Goal: Communication & Community: Share content

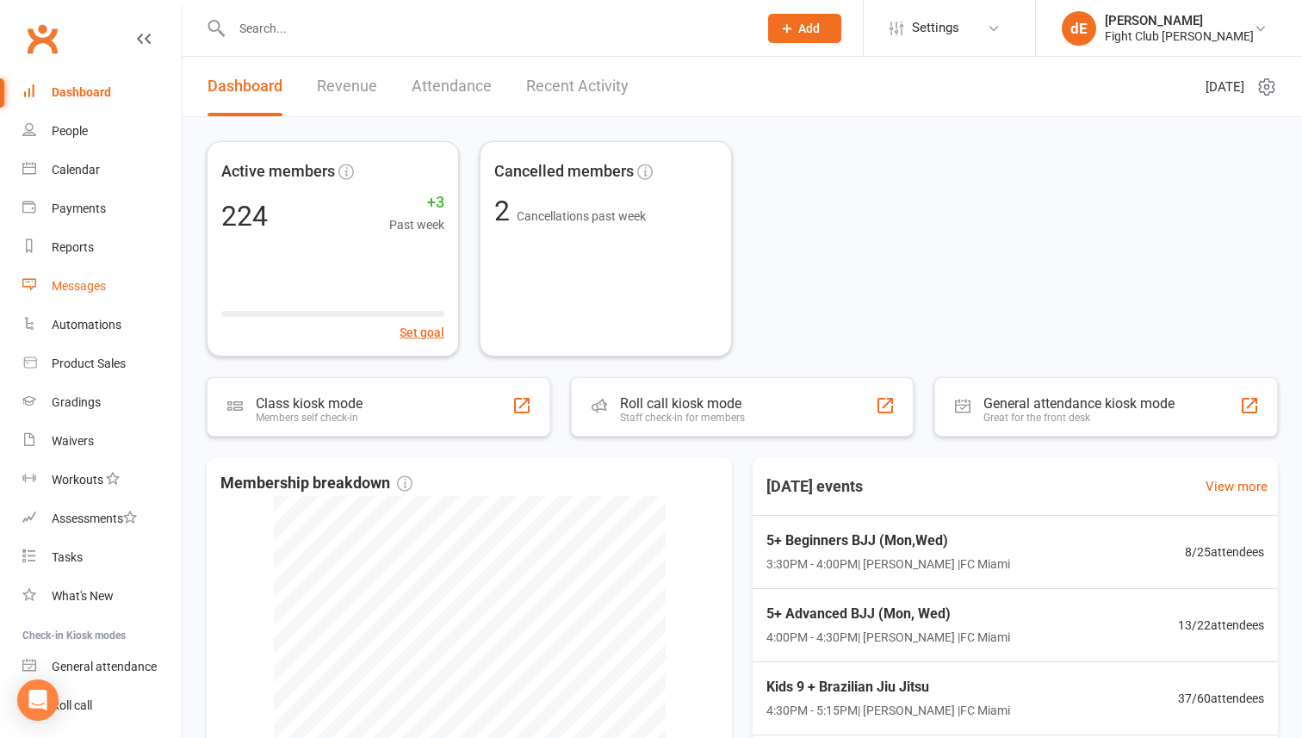
click at [94, 276] on link "Messages" at bounding box center [101, 286] width 159 height 39
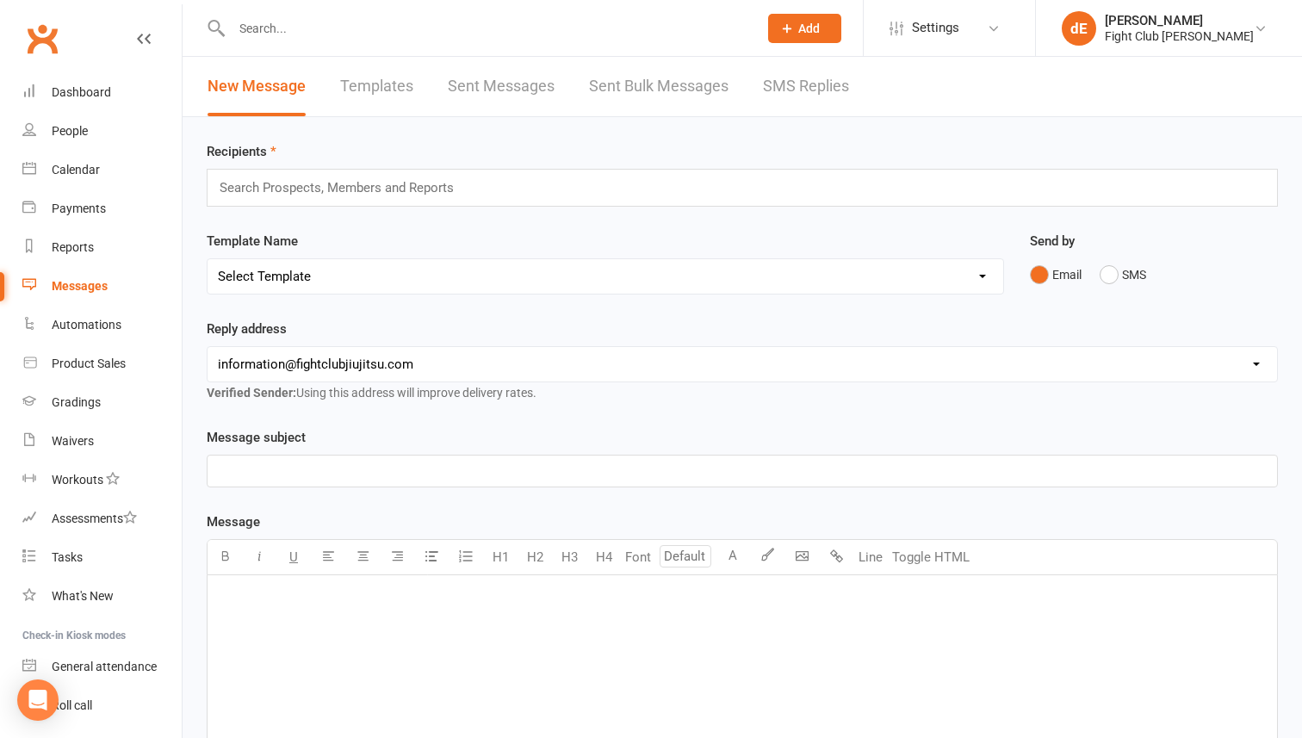
click at [384, 187] on input "text" at bounding box center [344, 188] width 252 height 22
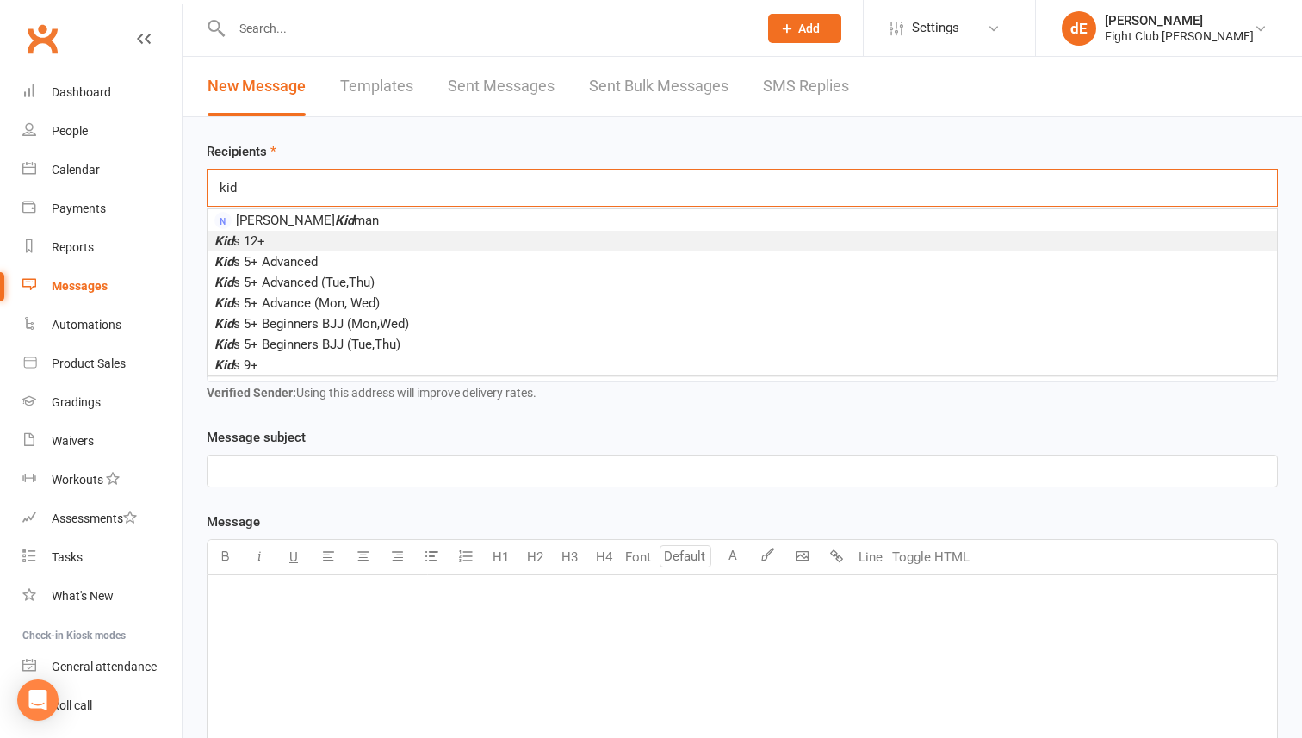
type input "kid"
click at [372, 247] on li "Kid s 12+" at bounding box center [743, 241] width 1070 height 21
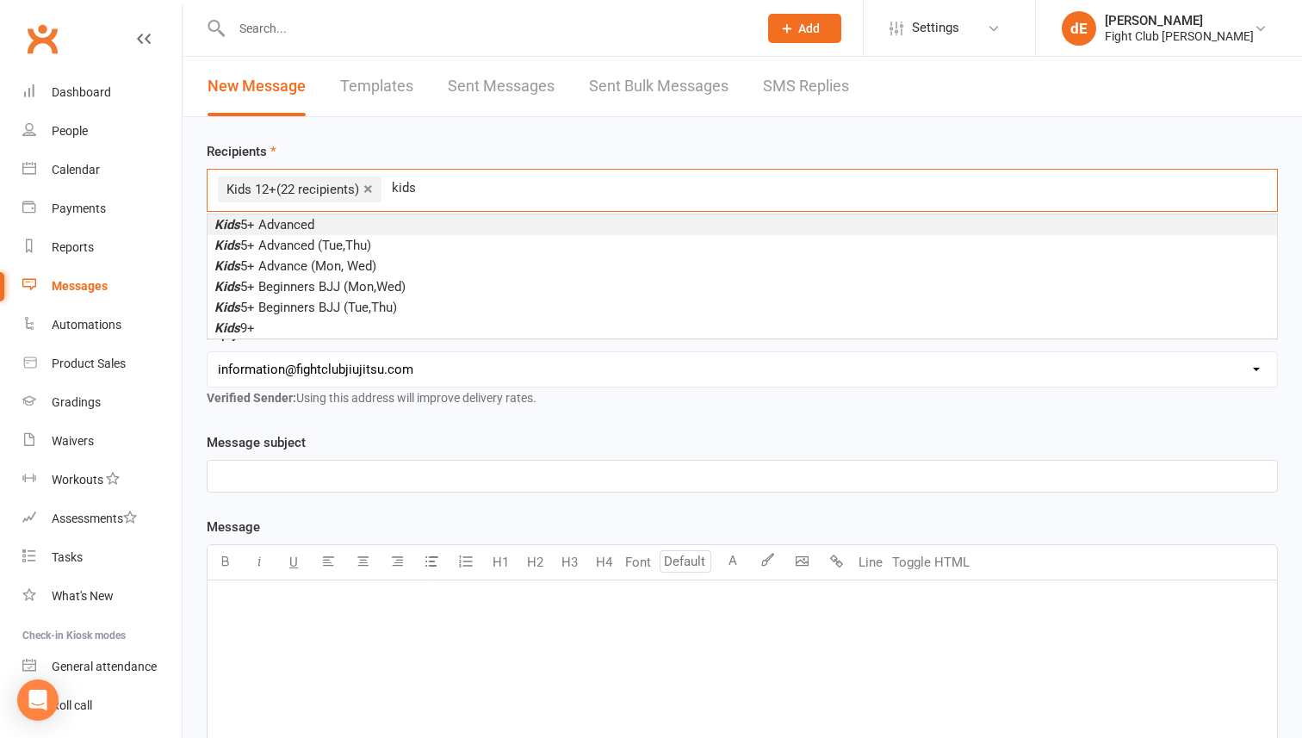
type input "kids"
click at [361, 225] on li "Kids 5+ Advanced" at bounding box center [743, 224] width 1070 height 21
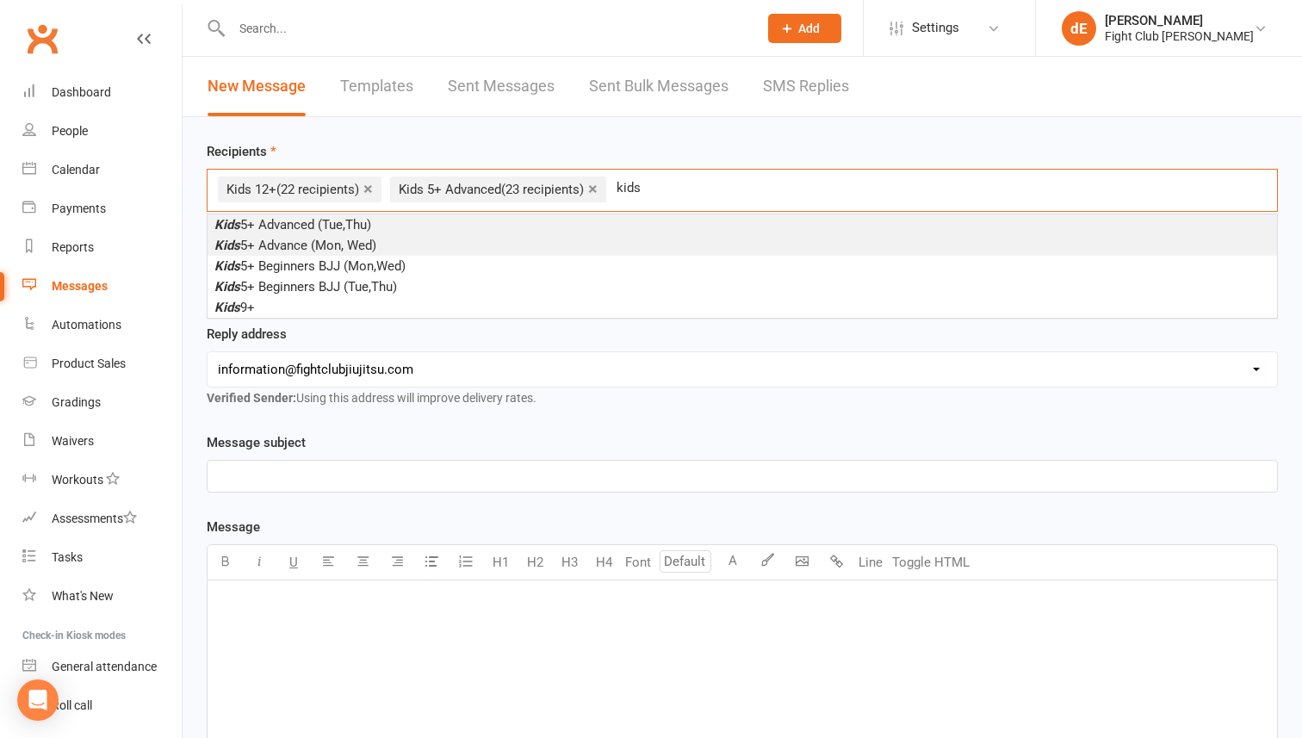
type input "kids"
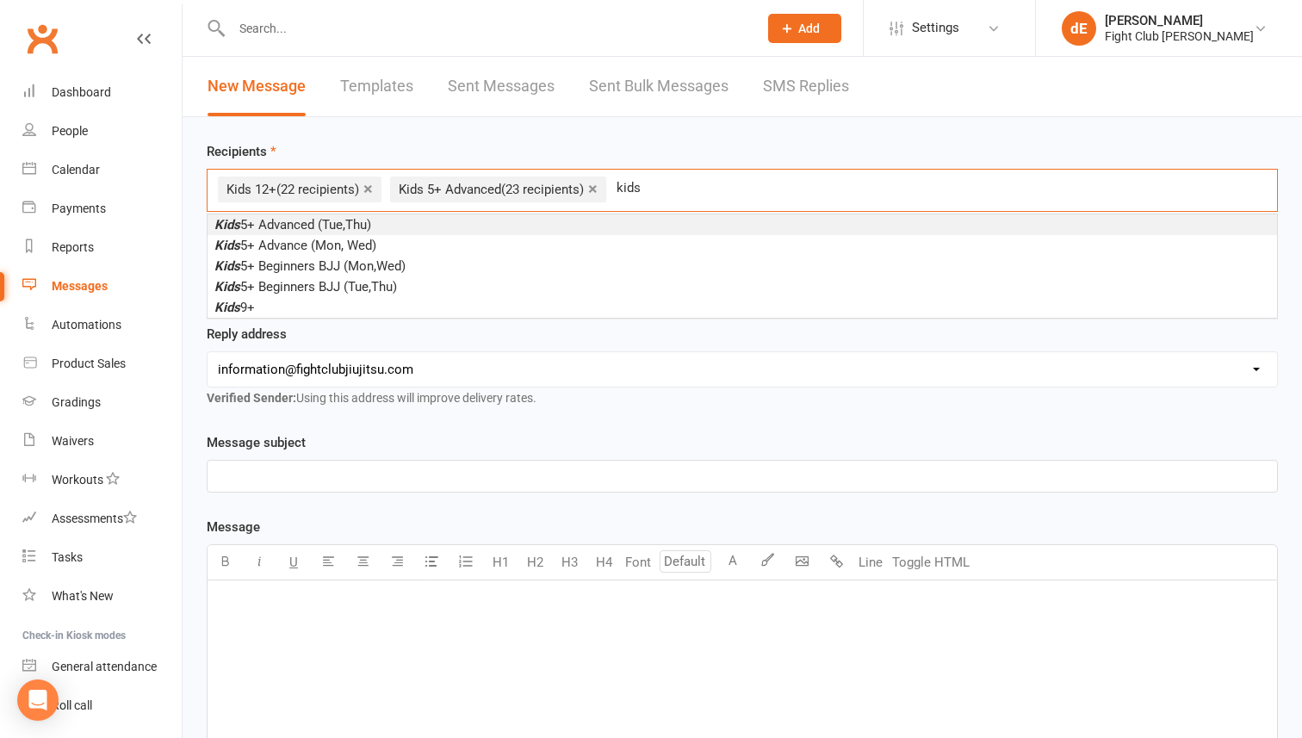
click at [353, 223] on span "Kids 5+ Advanced (Tue,Thu)" at bounding box center [292, 225] width 157 height 16
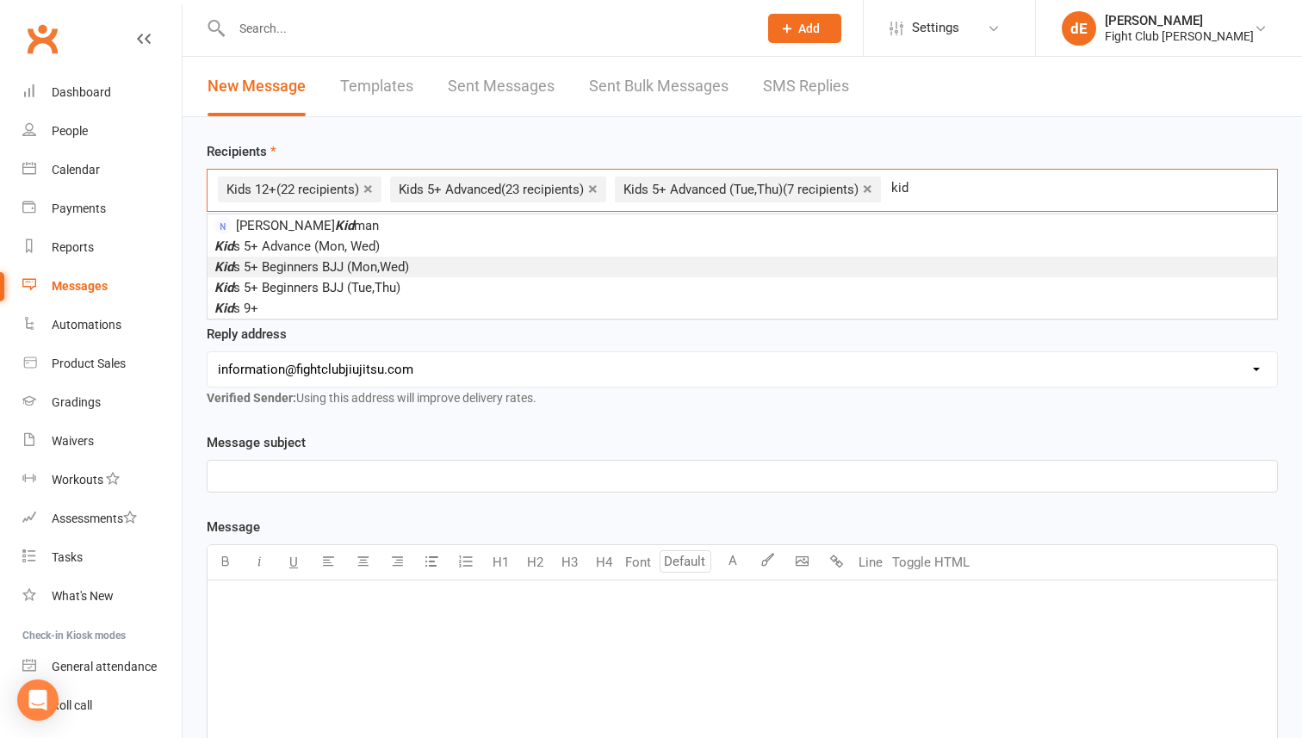
type input "kid"
click at [407, 267] on span "Kid s 5+ Beginners BJJ (Mon,Wed)" at bounding box center [311, 267] width 195 height 16
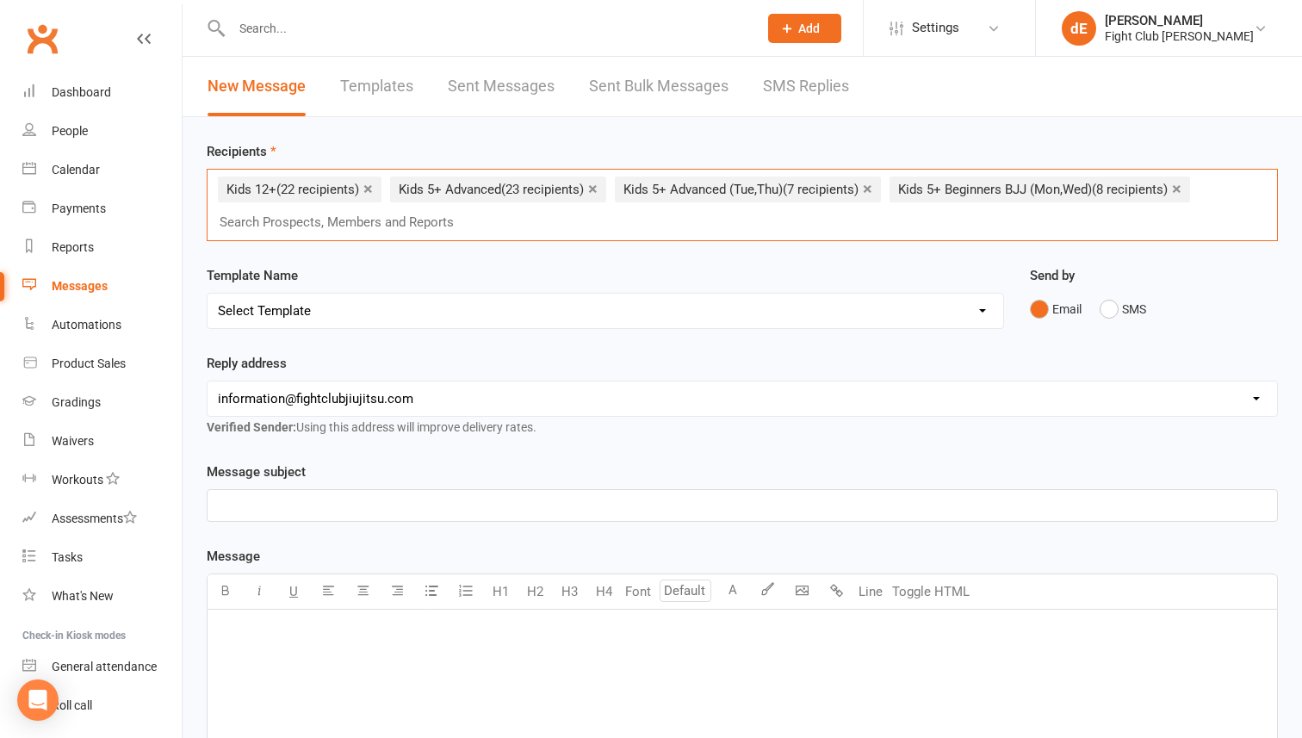
click at [874, 186] on li "× Kids 5+ Advanced (Tue,Thu) (7 recipients)" at bounding box center [748, 190] width 266 height 26
click at [872, 187] on link "×" at bounding box center [867, 189] width 9 height 28
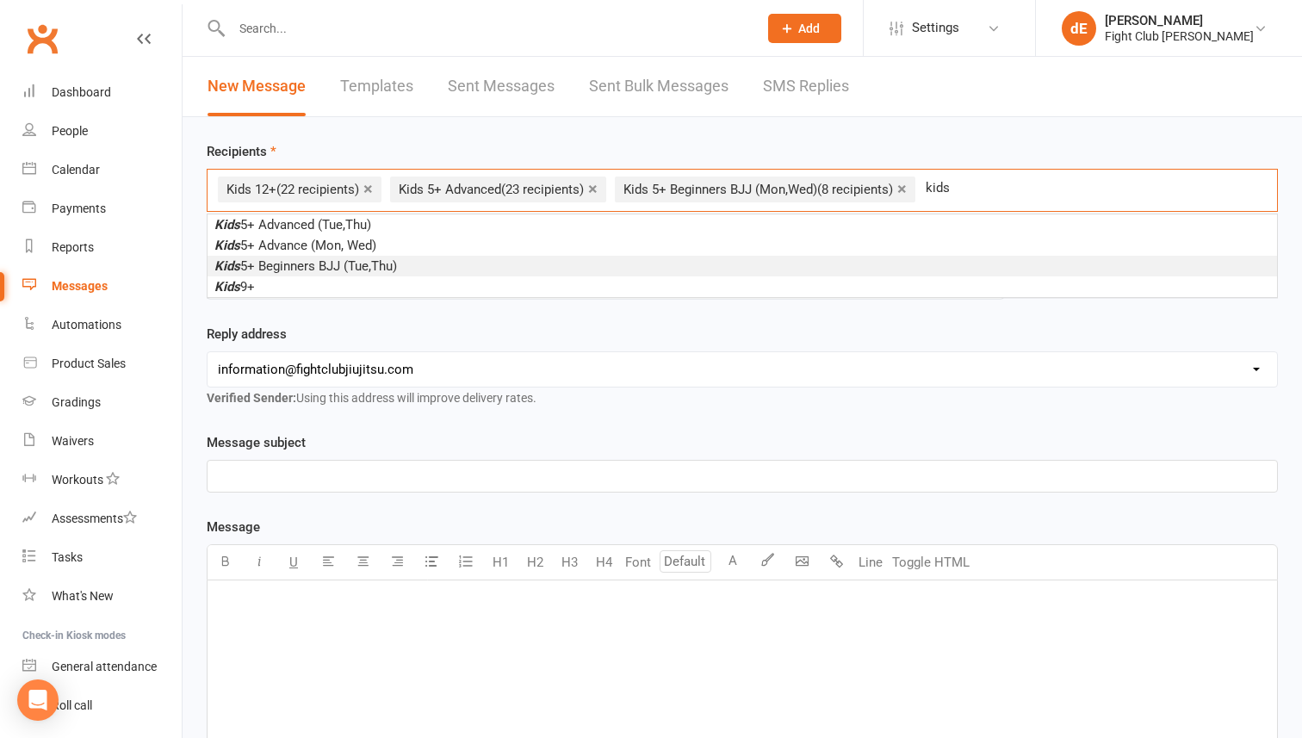
type input "kids"
click at [902, 263] on li "Kids 5+ Beginners BJJ (Tue,Thu)" at bounding box center [743, 266] width 1070 height 21
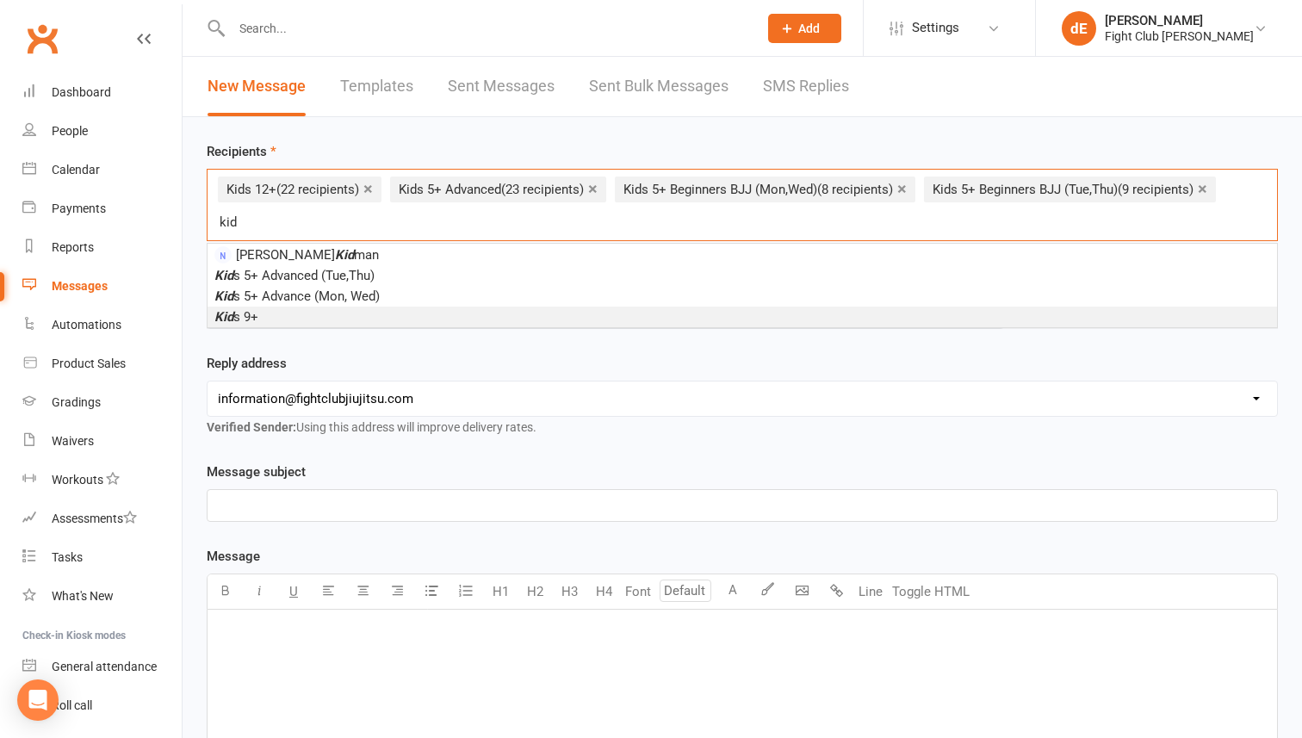
type input "kid"
click at [817, 312] on li "Kid s 9+" at bounding box center [743, 317] width 1070 height 21
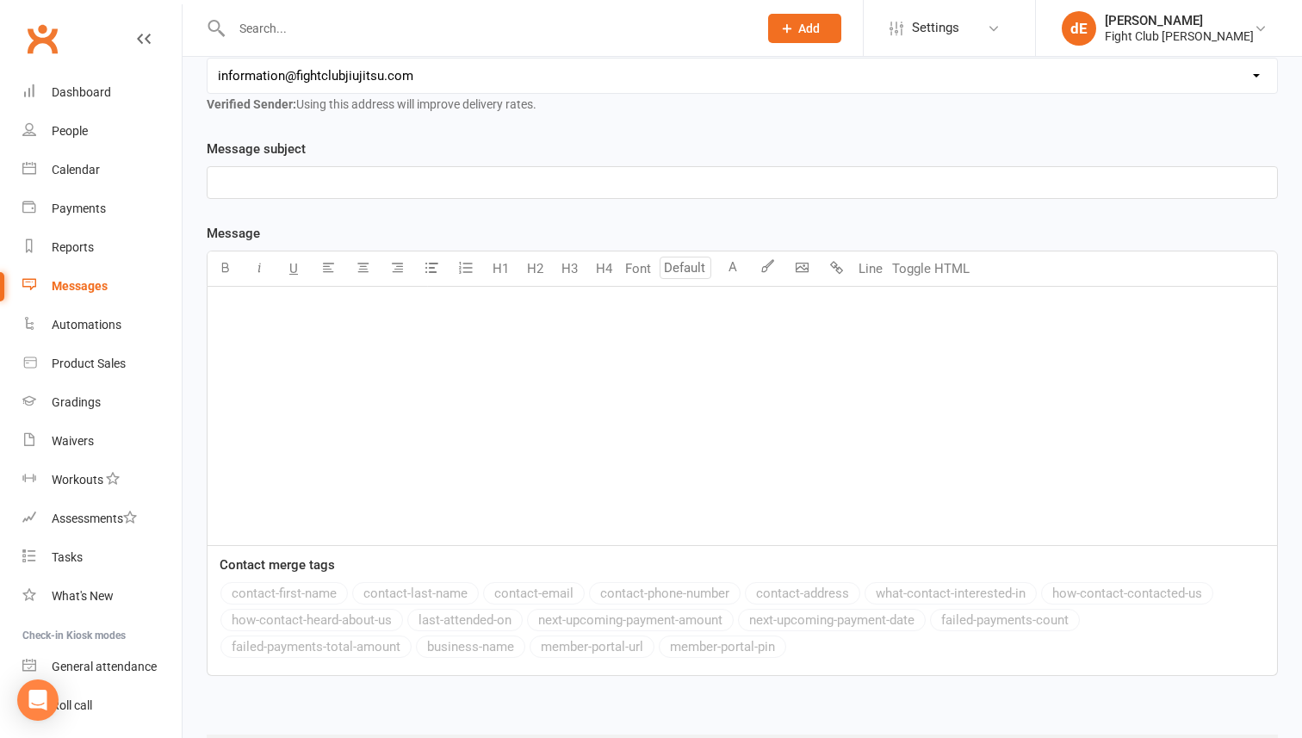
scroll to position [332, 0]
click at [714, 350] on div "﻿" at bounding box center [743, 412] width 1070 height 258
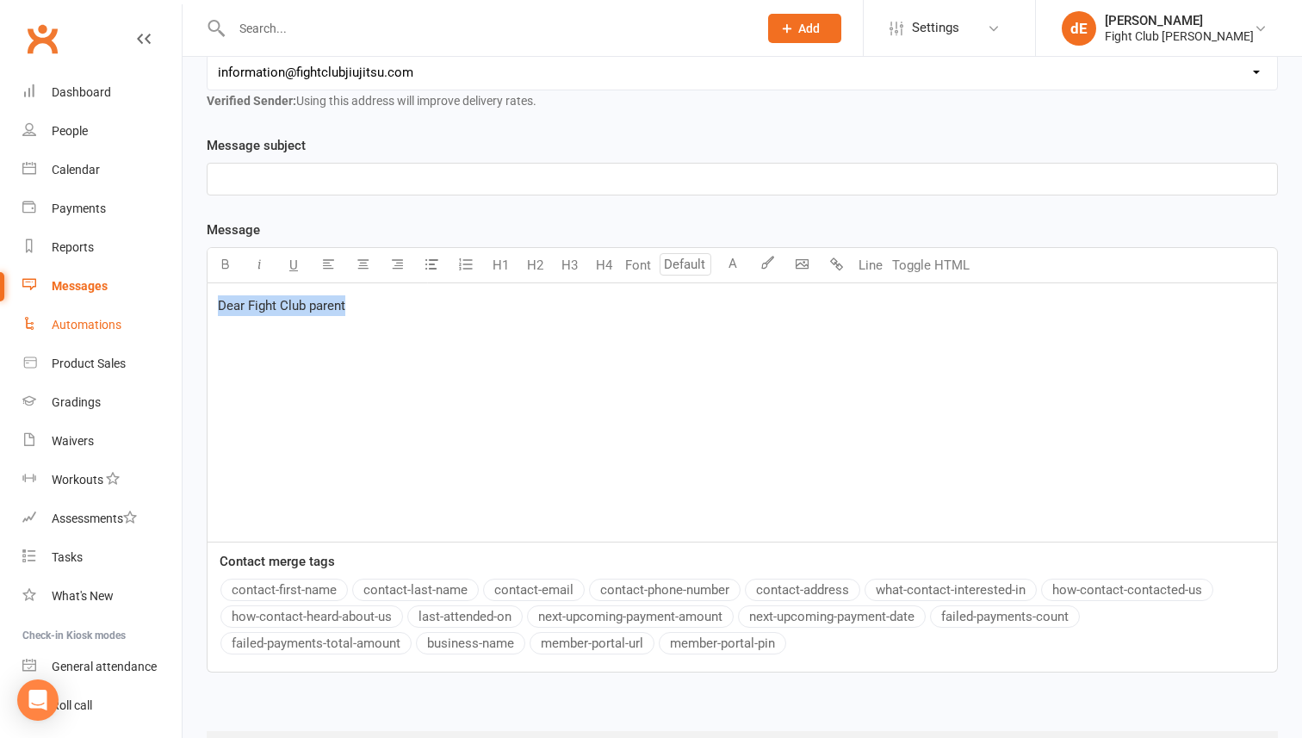
drag, startPoint x: 359, startPoint y: 304, endPoint x: 159, endPoint y: 309, distance: 199.9
click at [159, 309] on ui-view "Prospect Member Non-attending contact Class / event Appointment Grading event T…" at bounding box center [651, 237] width 1302 height 1129
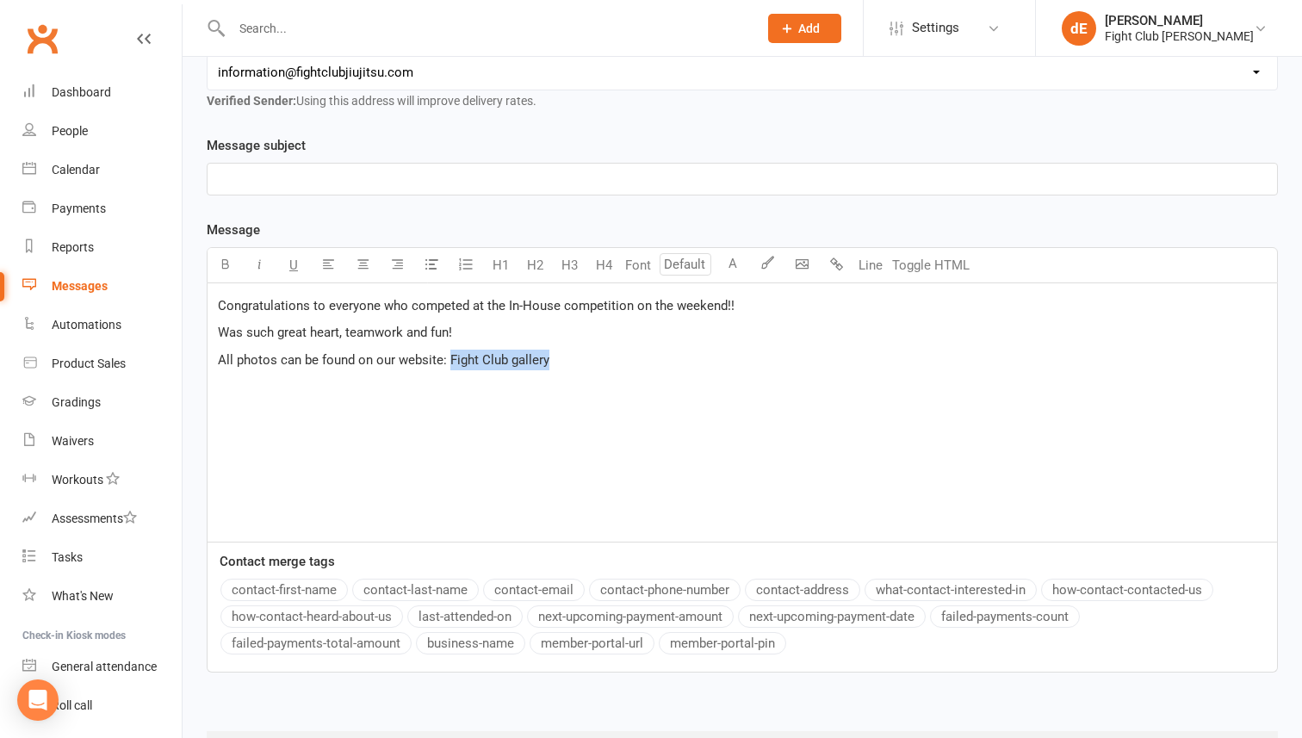
drag, startPoint x: 558, startPoint y: 360, endPoint x: 448, endPoint y: 361, distance: 110.3
click at [448, 361] on p "All photos can be found on our website: Fight Club gallery" at bounding box center [742, 360] width 1049 height 21
click at [803, 270] on body "Prospect Member Non-attending contact Class / event Appointment Grading event T…" at bounding box center [651, 237] width 1302 height 1129
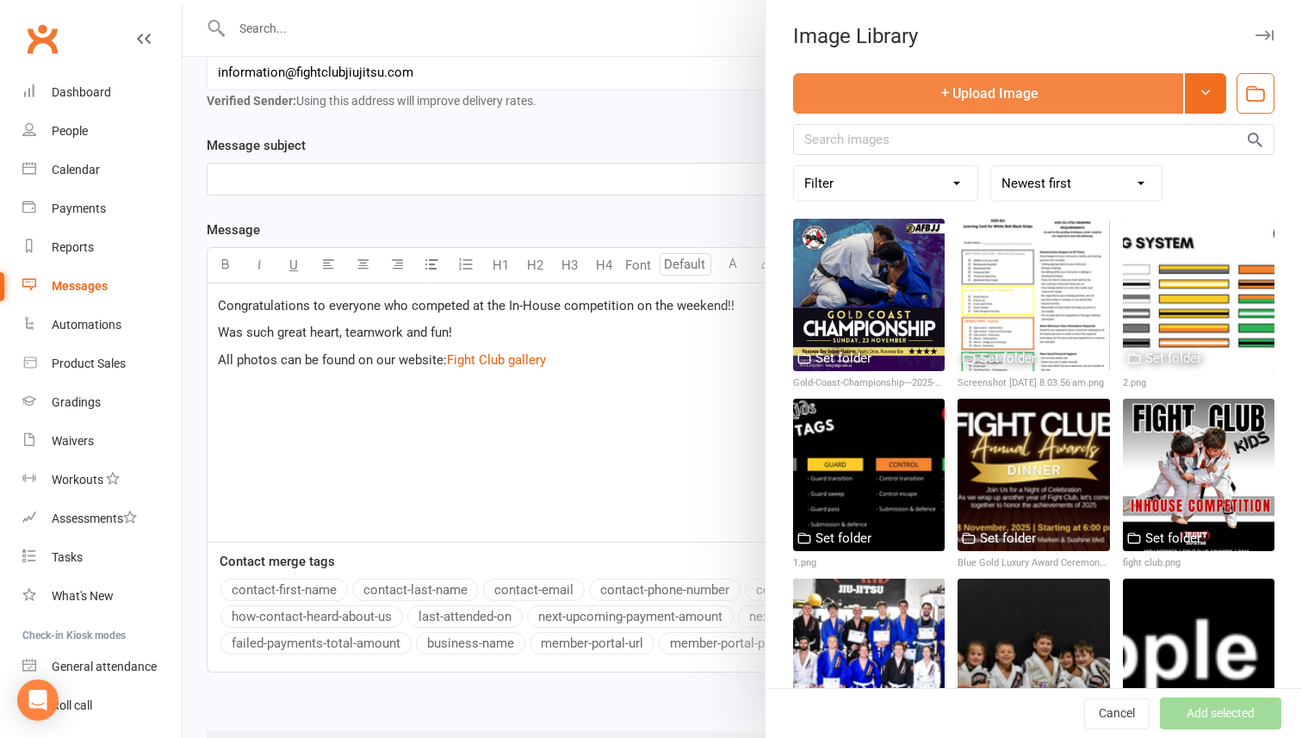
click at [981, 104] on button "Upload Image" at bounding box center [988, 93] width 390 height 40
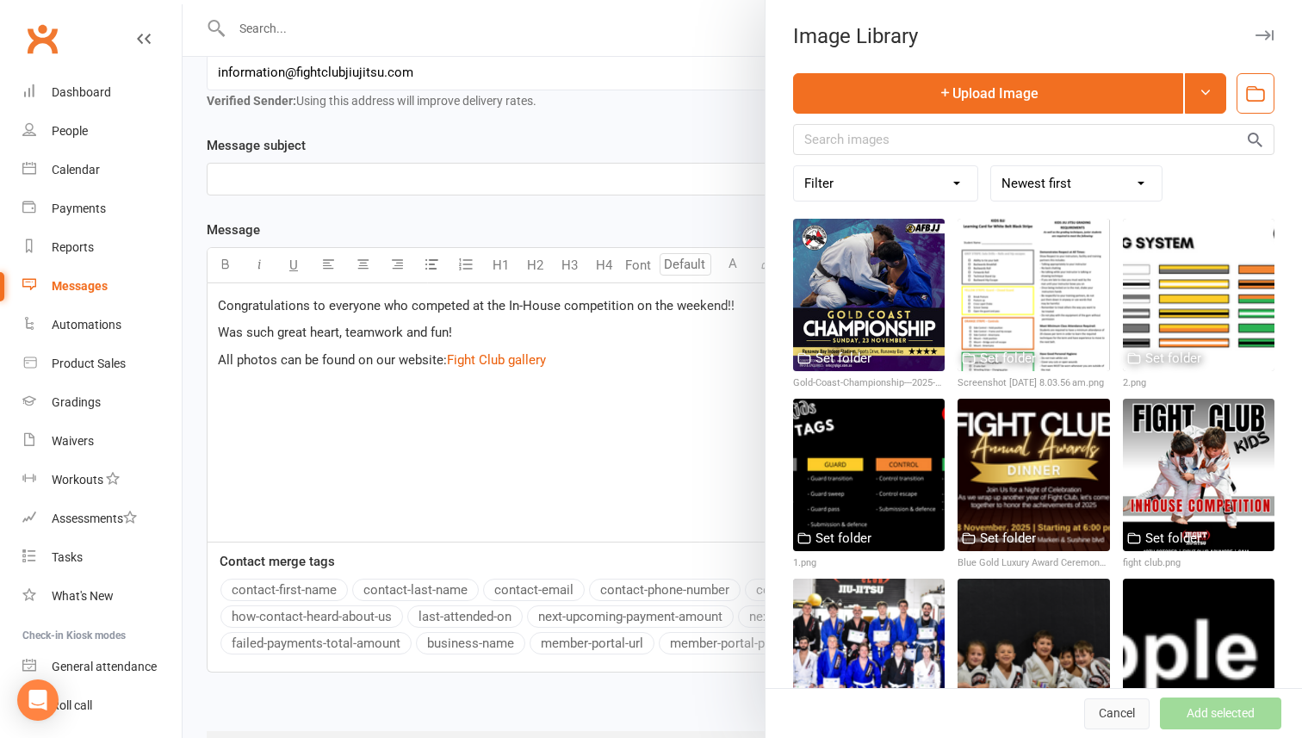
click at [1101, 710] on button "Cancel" at bounding box center [1116, 714] width 65 height 31
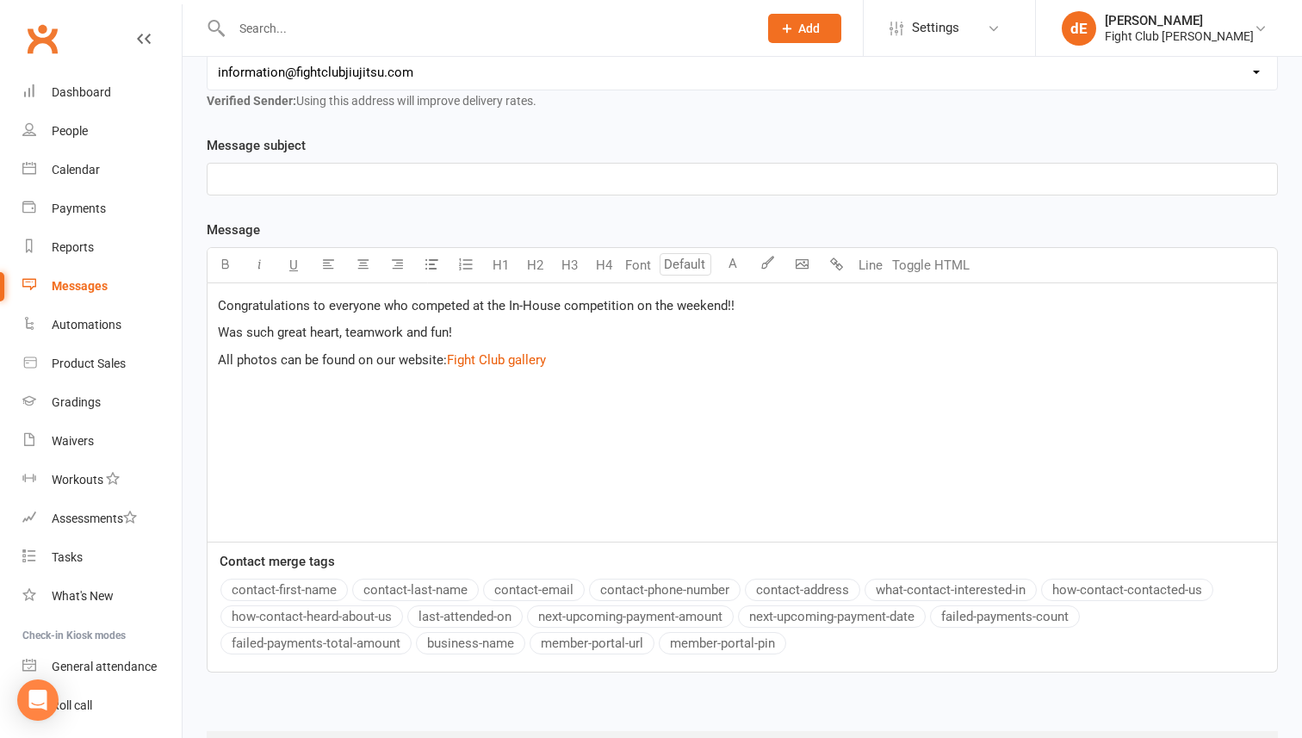
click at [591, 184] on p "﻿" at bounding box center [742, 179] width 1049 height 21
click at [688, 422] on div "Congratulations to everyone who competed at the In-House competition on the wee…" at bounding box center [743, 412] width 1070 height 258
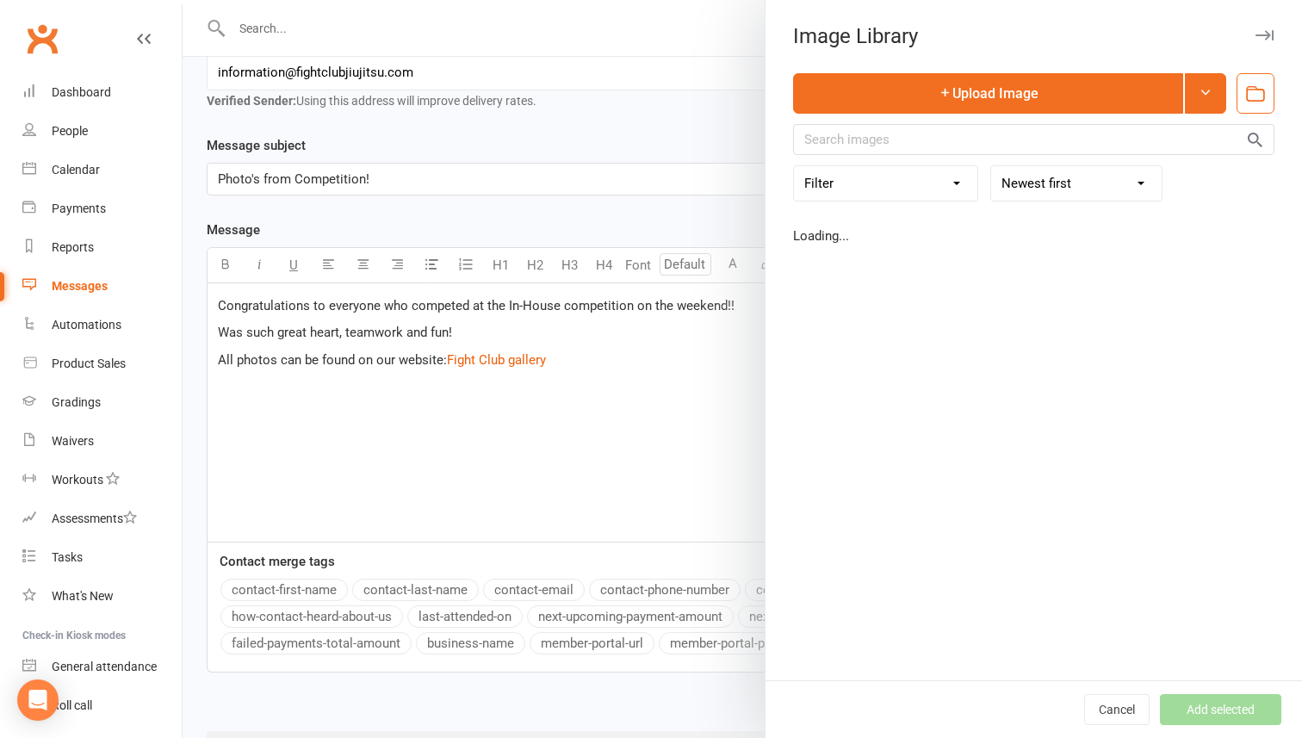
click at [800, 273] on body "Prospect Member Non-attending contact Class / event Appointment Grading event T…" at bounding box center [651, 237] width 1302 height 1129
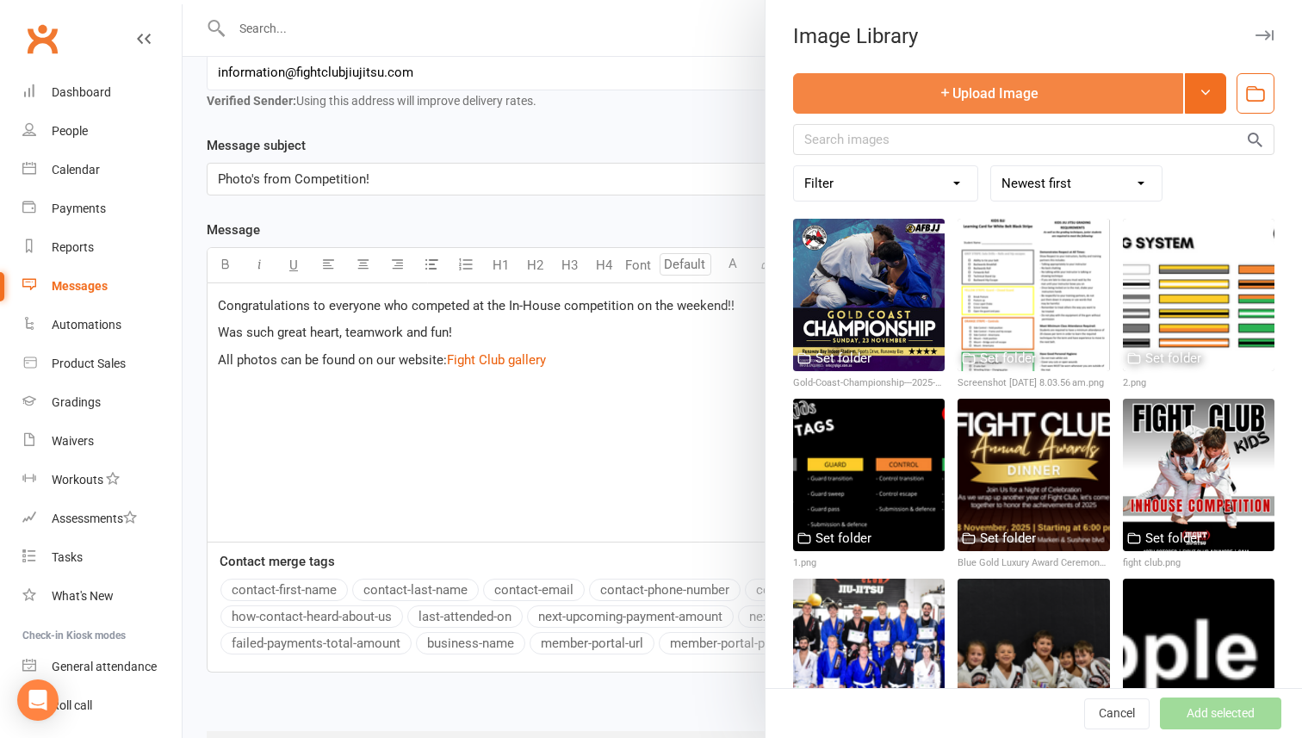
click at [997, 97] on button "Upload Image" at bounding box center [988, 93] width 390 height 40
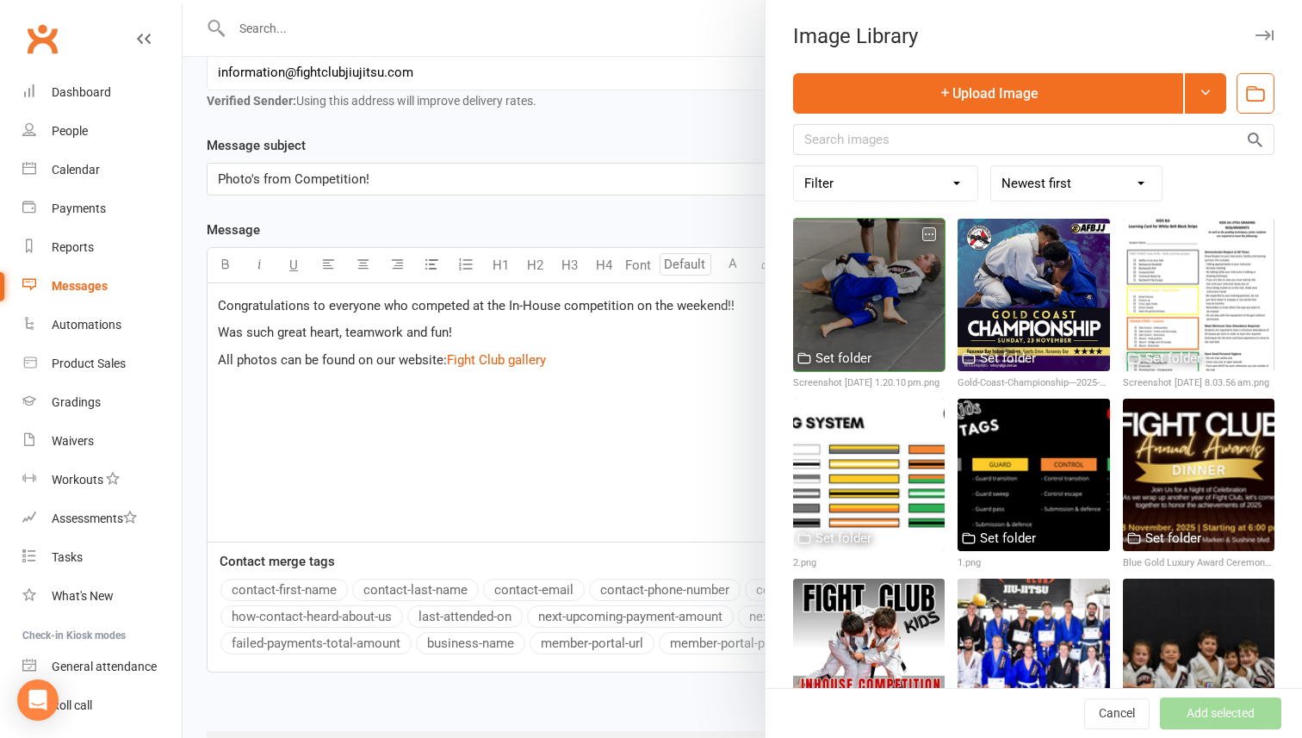
click at [920, 343] on div at bounding box center [869, 295] width 152 height 152
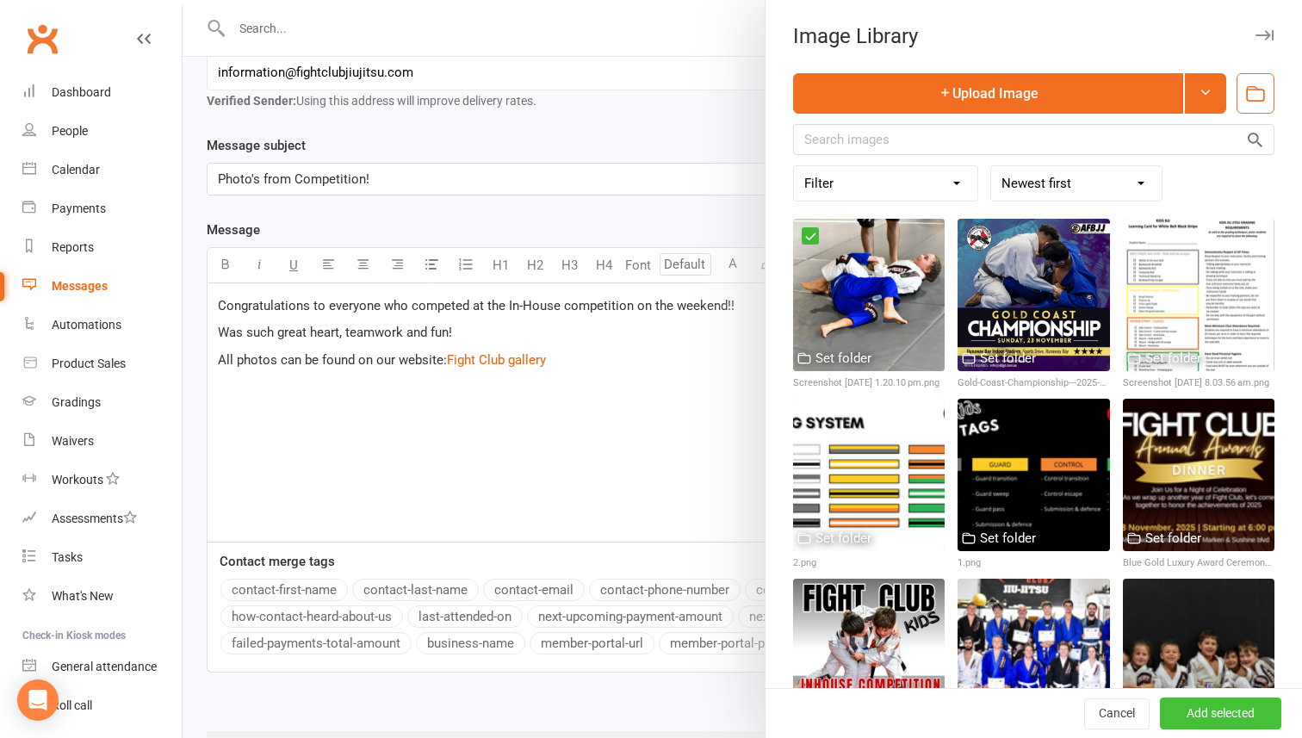
click at [1212, 723] on button "Add selected" at bounding box center [1220, 714] width 121 height 31
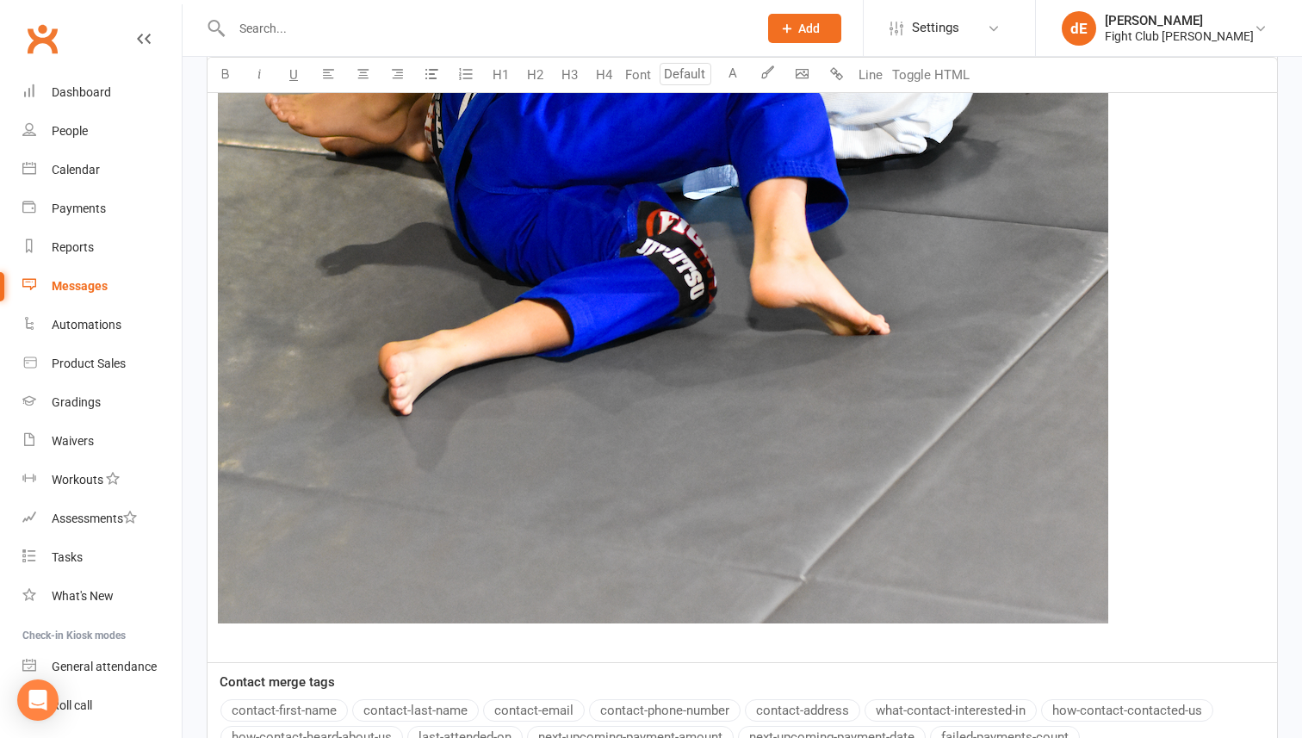
scroll to position [1228, 0]
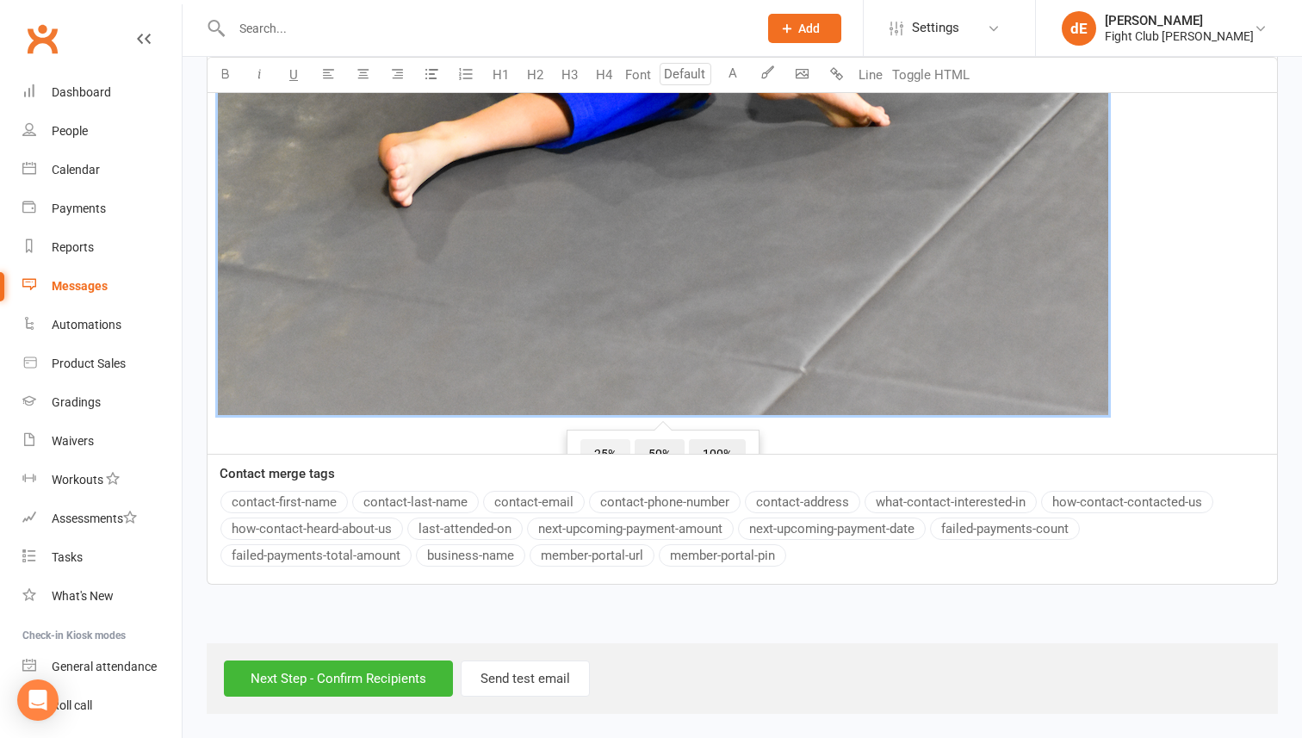
click at [621, 448] on span "25%" at bounding box center [606, 454] width 50 height 31
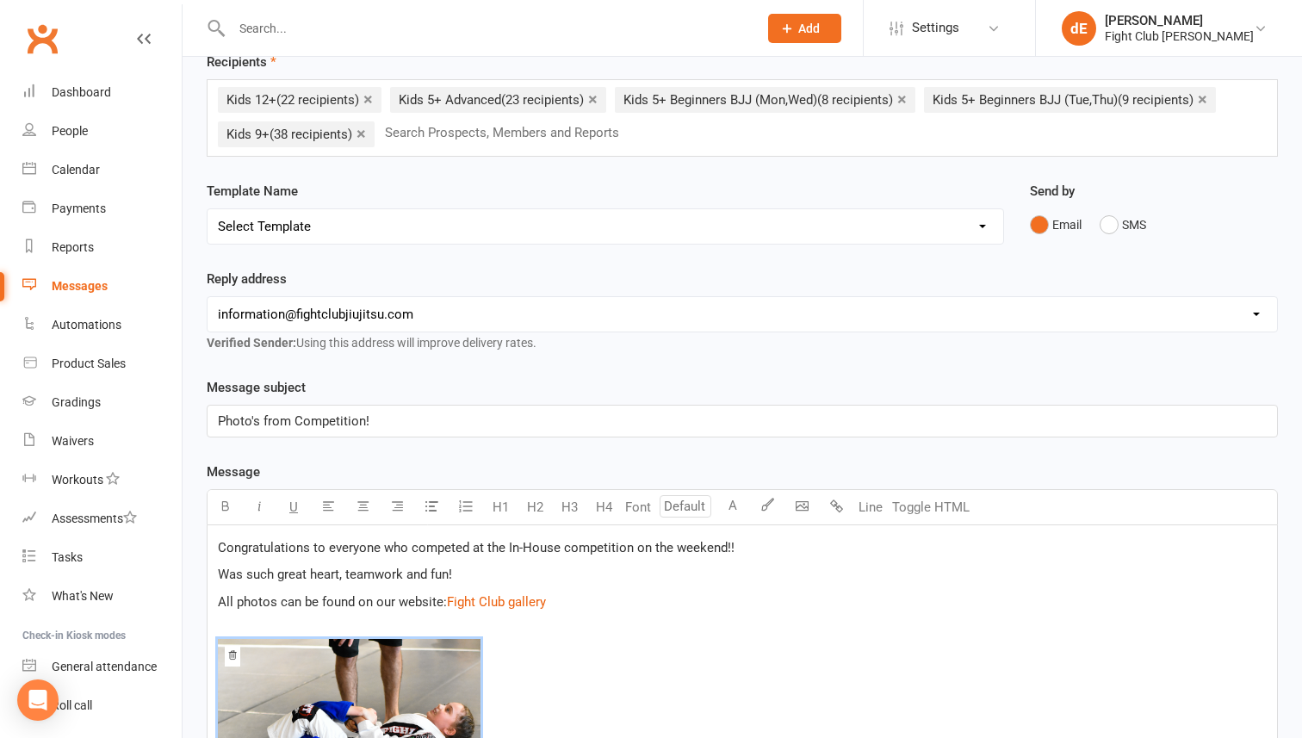
scroll to position [86, 0]
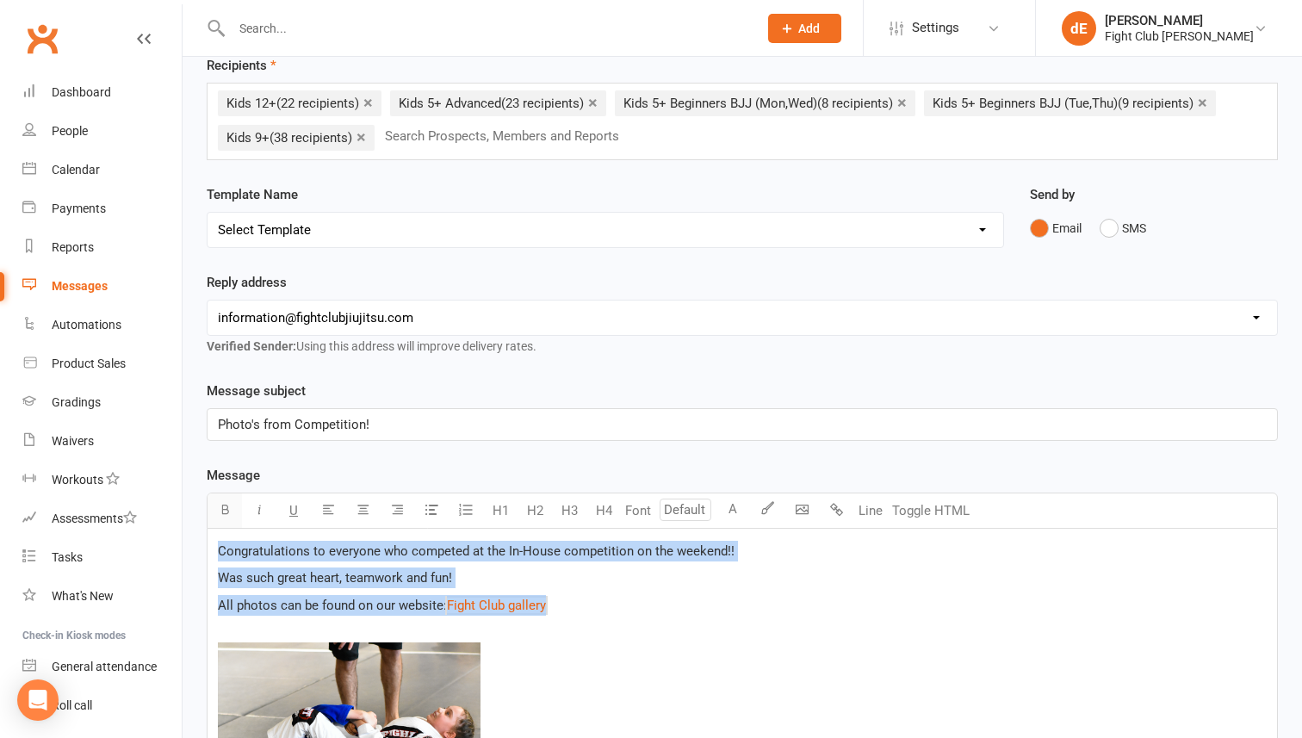
drag, startPoint x: 570, startPoint y: 603, endPoint x: 228, endPoint y: 522, distance: 351.4
click at [228, 522] on div "Select image from library U H1 H2 H3 H4 Font A Line Toggle HTML Congratulations…" at bounding box center [742, 722] width 1071 height 458
copy div "Congratulations to everyone who competed at the In-House competition on the wee…"
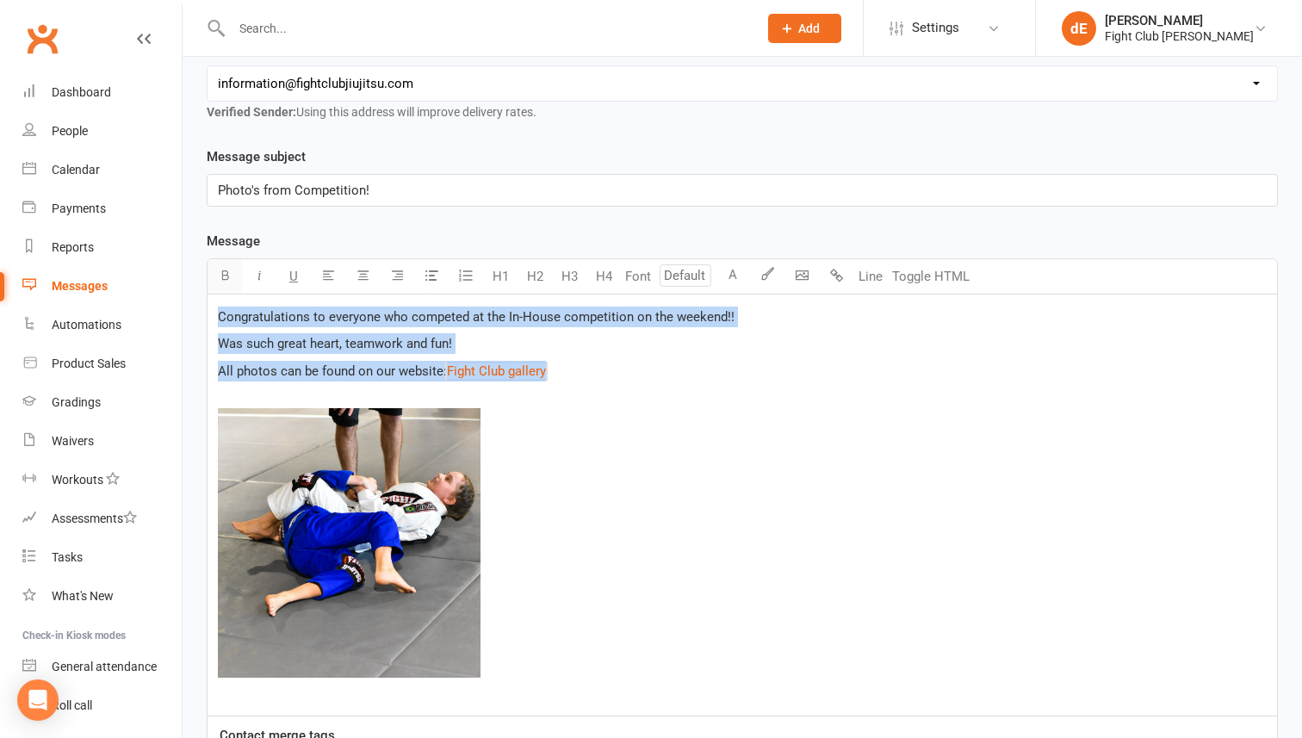
scroll to position [583, 0]
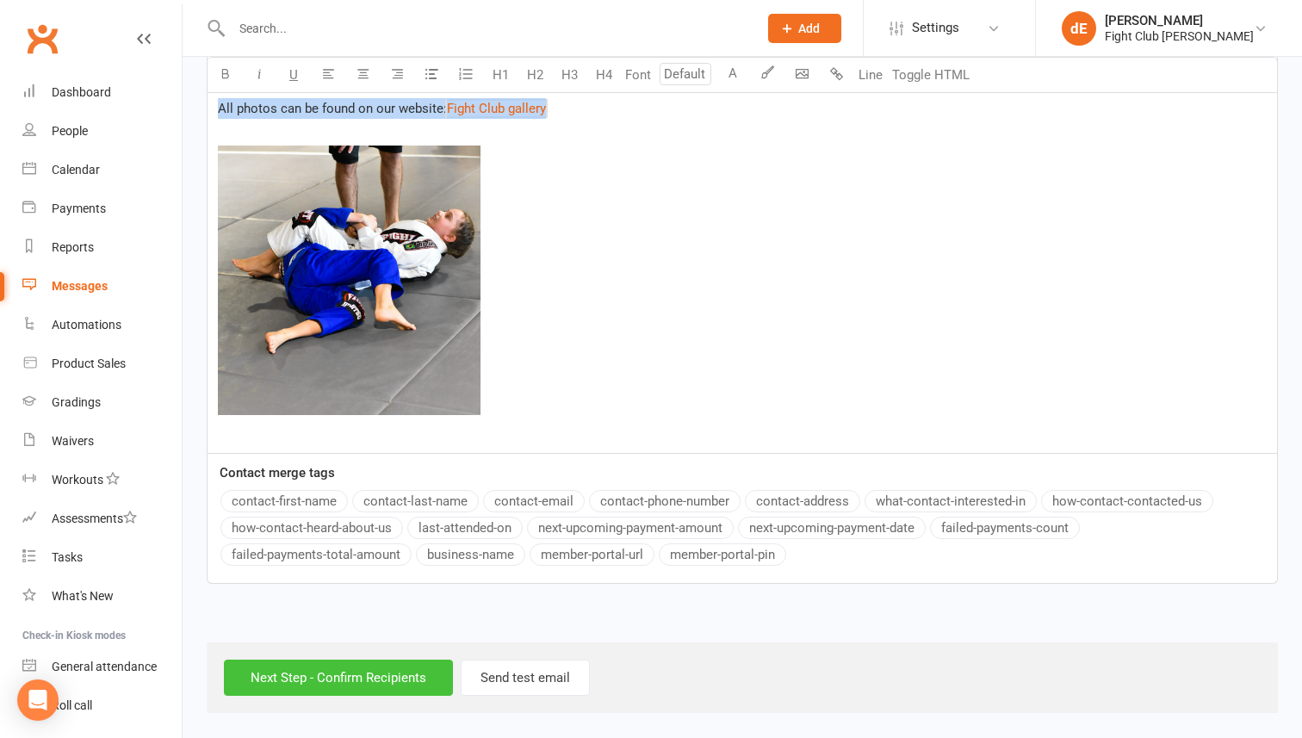
click at [316, 679] on input "Next Step - Confirm Recipients" at bounding box center [338, 678] width 229 height 36
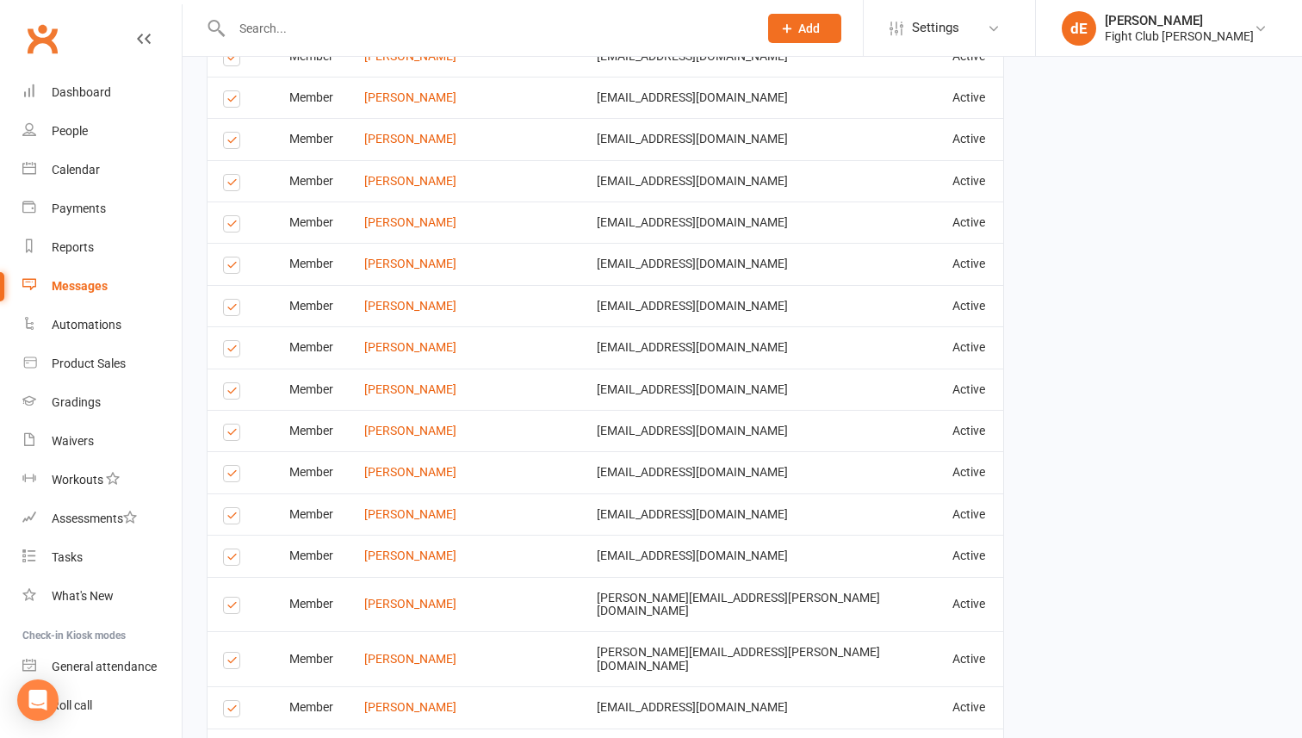
scroll to position [2295, 0]
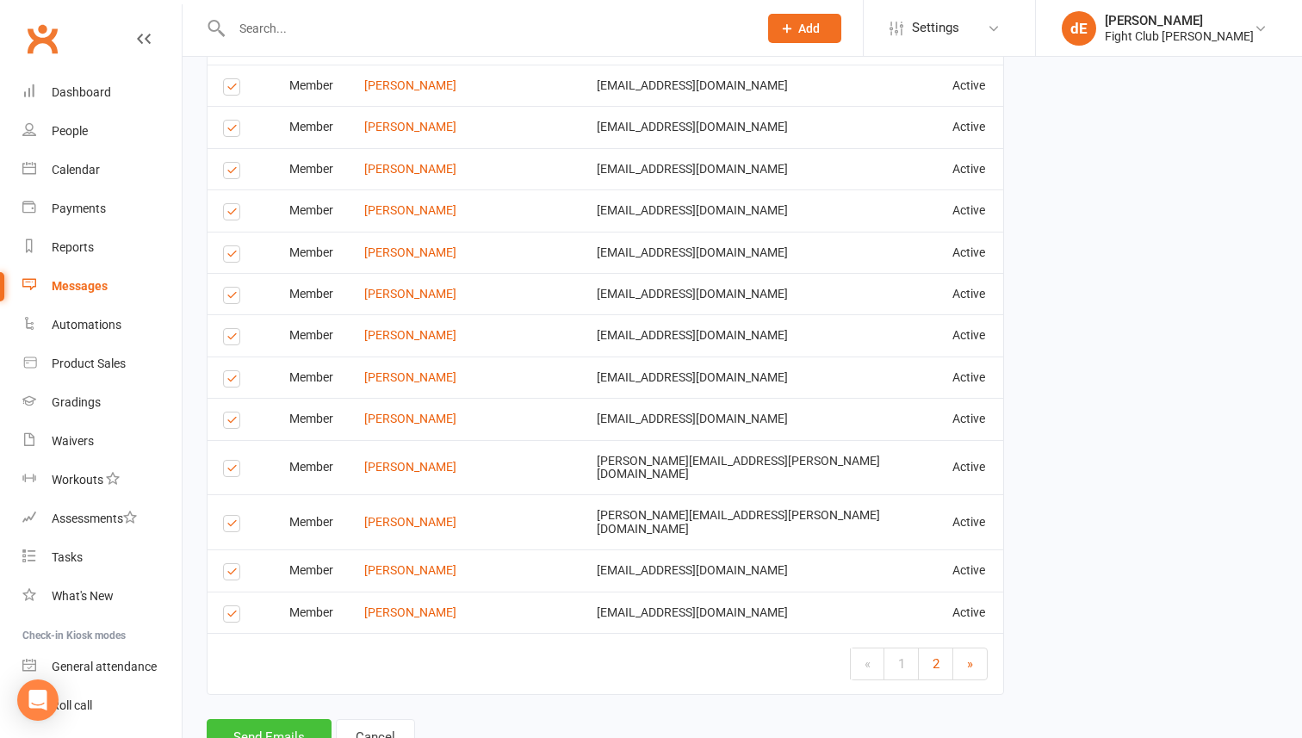
click at [295, 719] on button "Send Emails" at bounding box center [269, 737] width 125 height 36
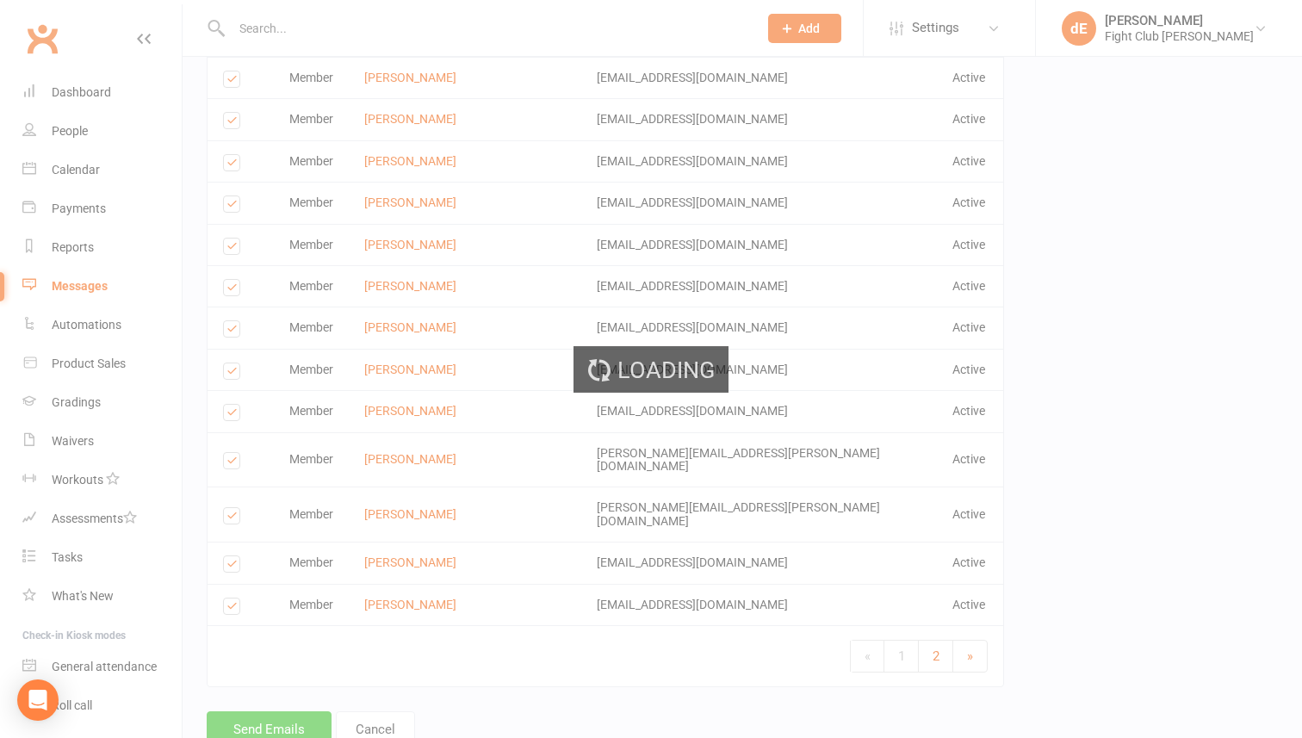
scroll to position [2288, 0]
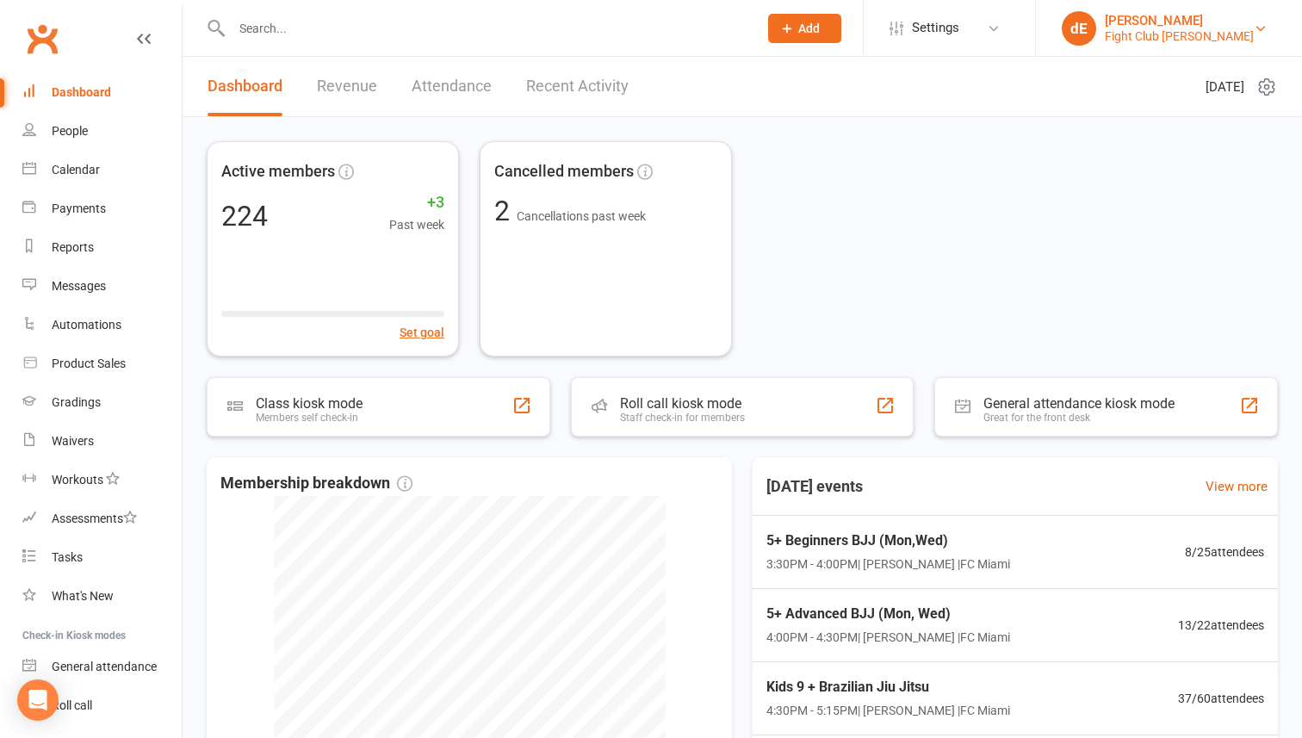
click at [1186, 33] on div "Fight Club [PERSON_NAME]" at bounding box center [1179, 36] width 149 height 16
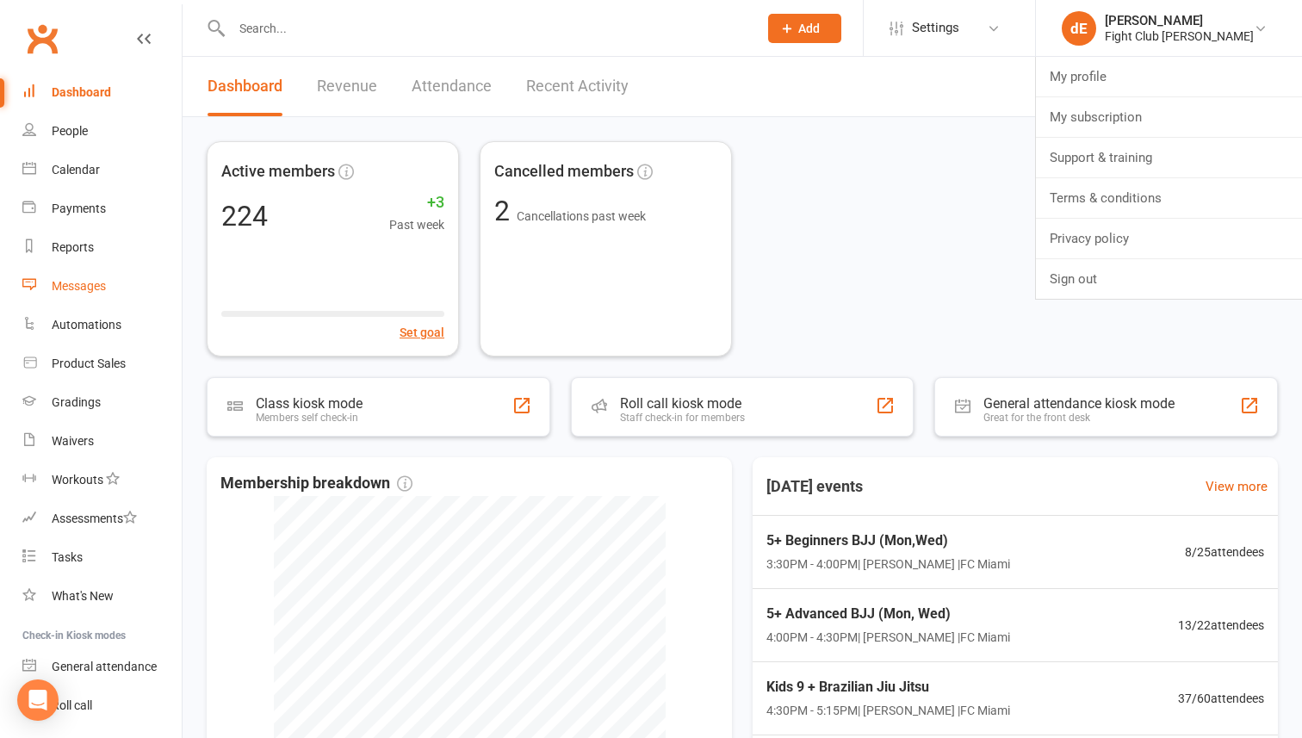
click at [95, 279] on div "Messages" at bounding box center [79, 286] width 54 height 14
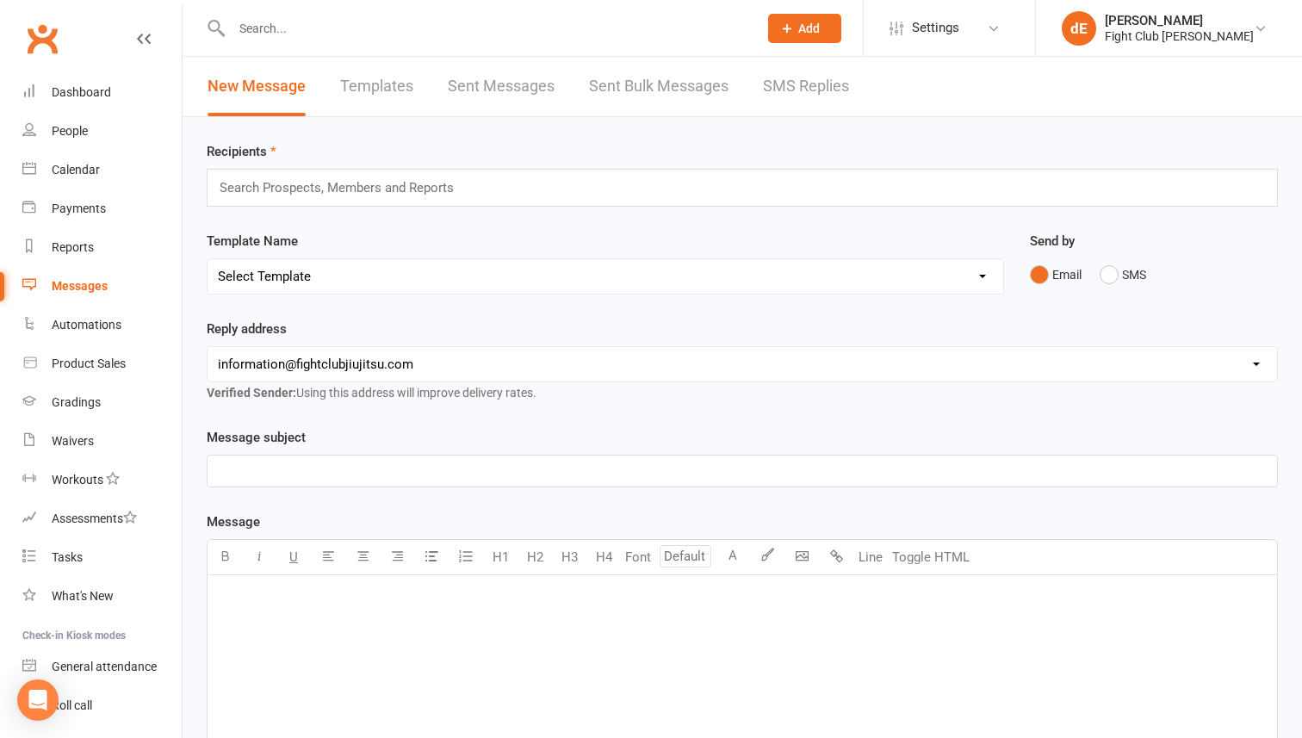
click at [526, 79] on link "Sent Messages" at bounding box center [501, 86] width 107 height 59
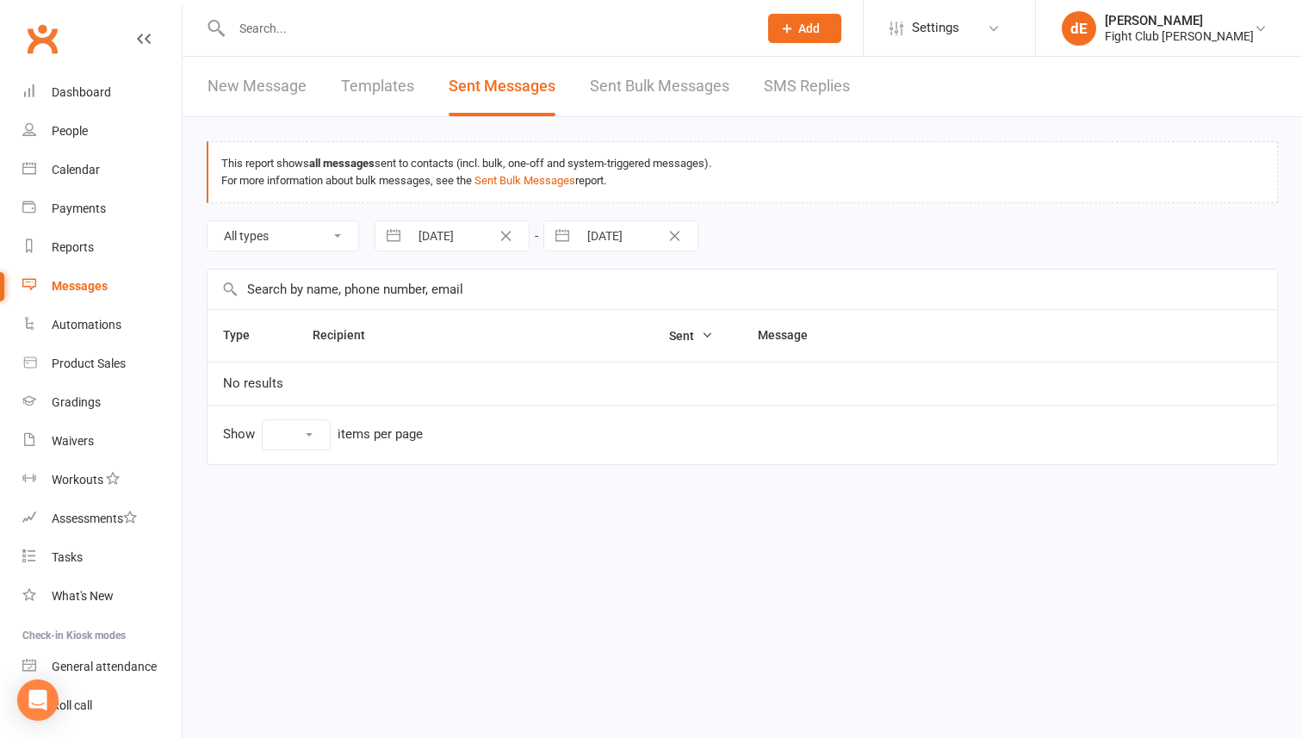
select select "10"
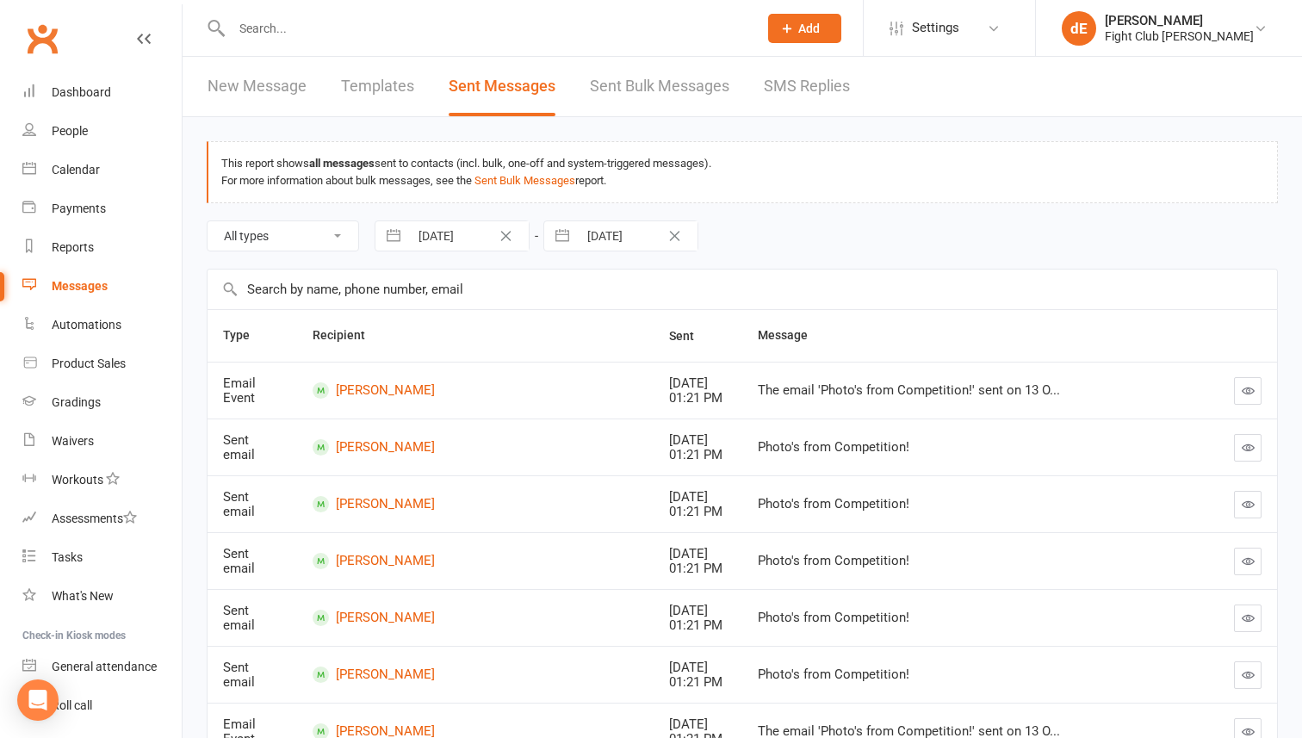
click at [1242, 390] on icon "button" at bounding box center [1248, 390] width 13 height 13
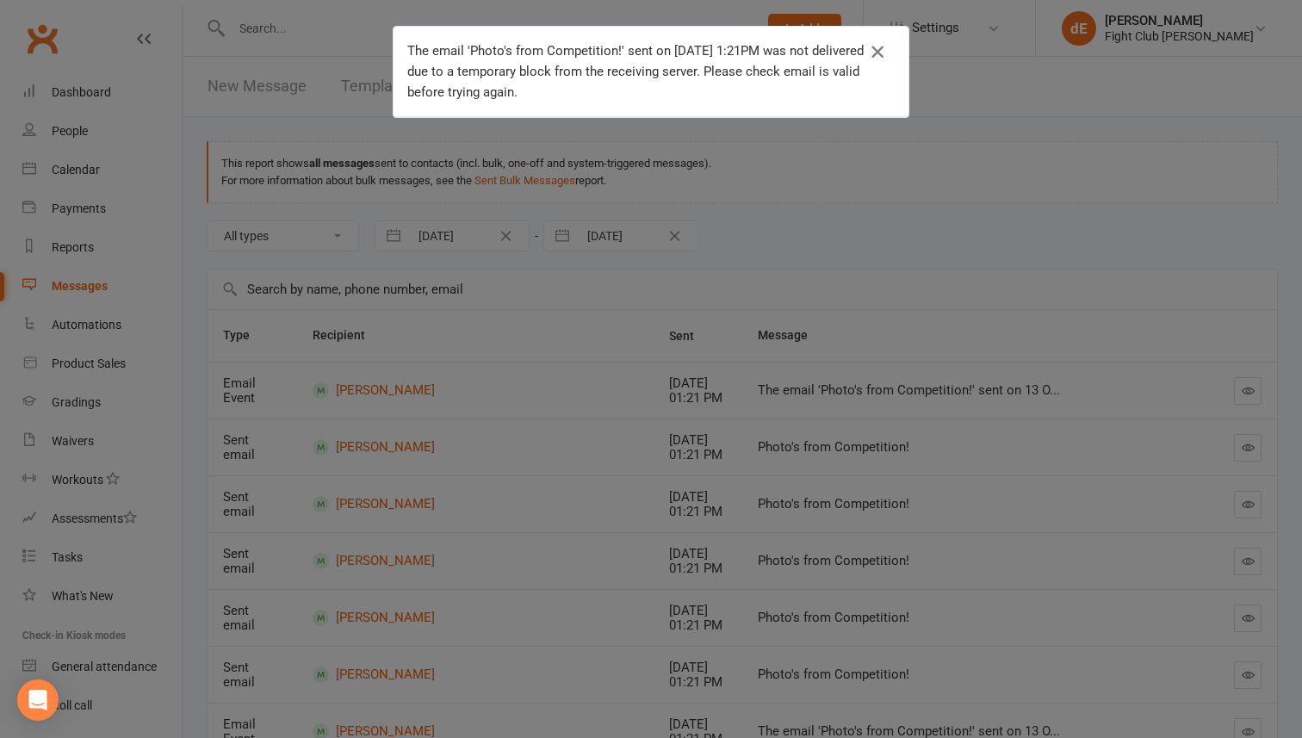
click at [881, 41] on icon "button" at bounding box center [877, 51] width 21 height 21
